Goal: Find specific page/section: Find specific page/section

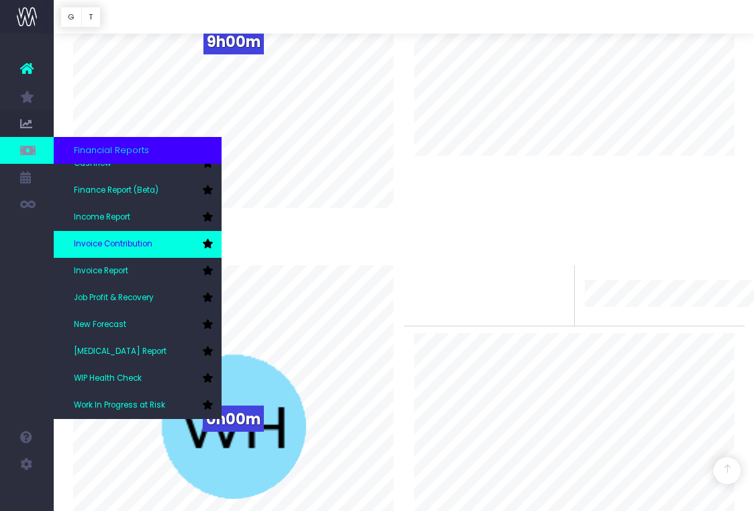
scroll to position [67, 0]
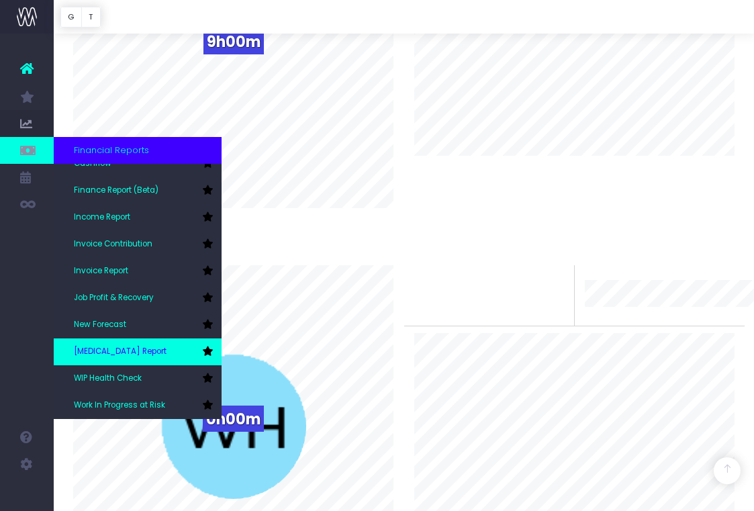
click at [142, 357] on link "[MEDICAL_DATA] Report" at bounding box center [138, 351] width 168 height 27
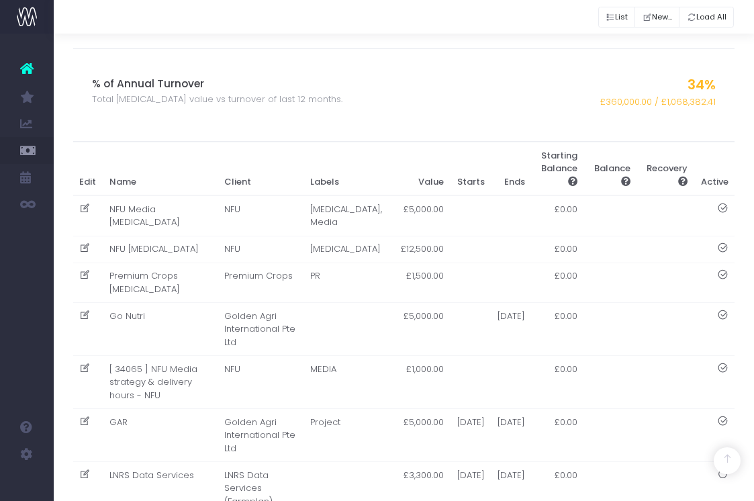
scroll to position [483, 0]
click at [167, 248] on td "NFU [MEDICAL_DATA]" at bounding box center [160, 249] width 115 height 27
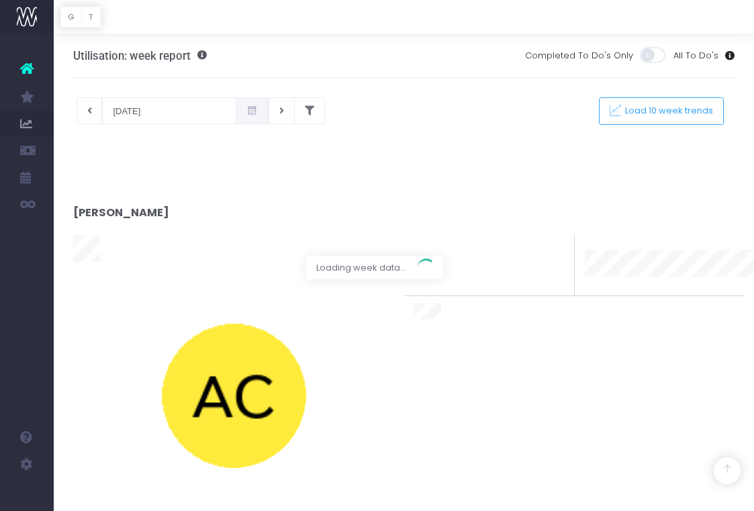
scroll to position [3489, 0]
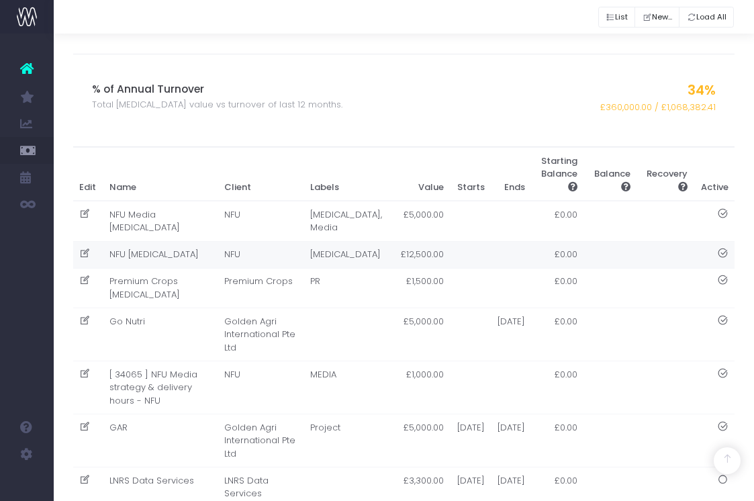
scroll to position [478, 0]
click at [155, 262] on td "NFU [MEDICAL_DATA]" at bounding box center [160, 255] width 115 height 27
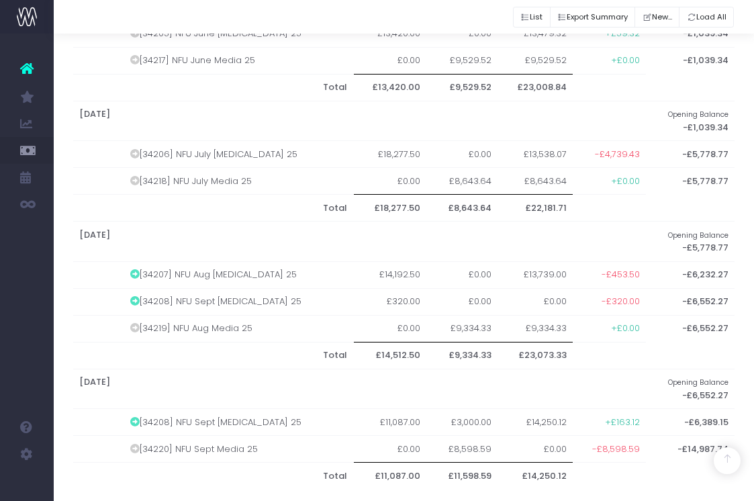
scroll to position [1031, 0]
